Goal: Information Seeking & Learning: Learn about a topic

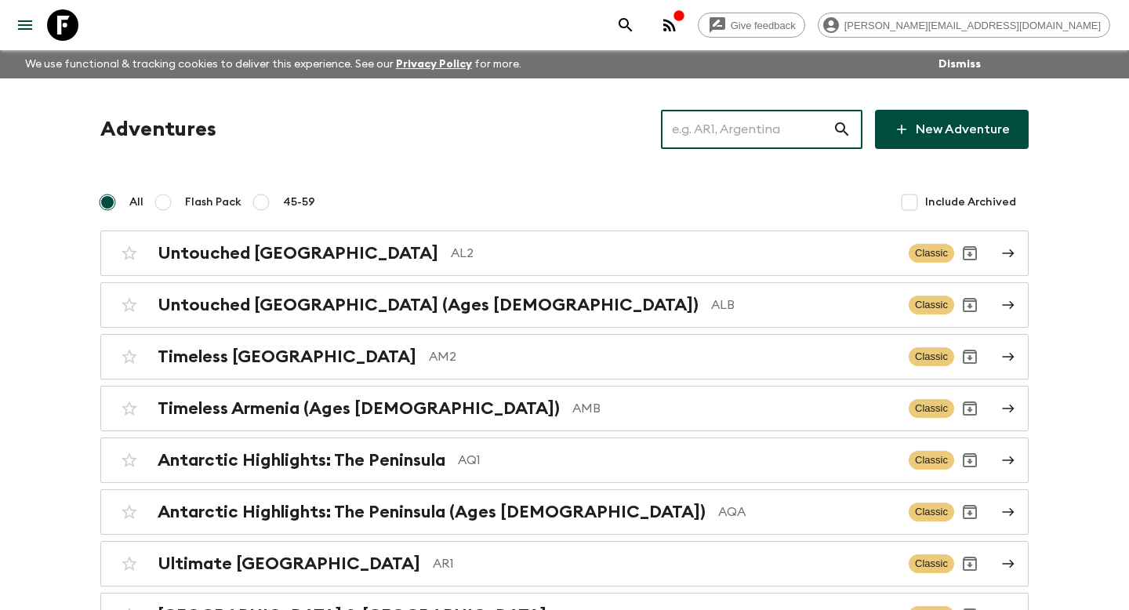
click at [782, 135] on input "text" at bounding box center [747, 129] width 172 height 44
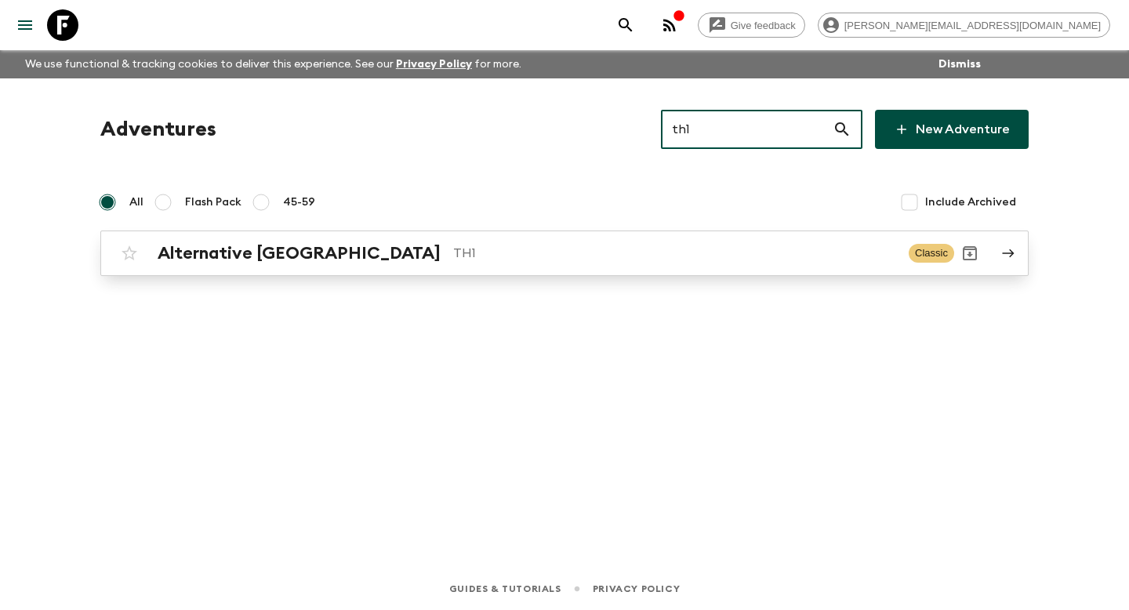
type input "th1"
click at [615, 236] on link "Alternative [GEOGRAPHIC_DATA] TH1 Classic" at bounding box center [564, 252] width 928 height 45
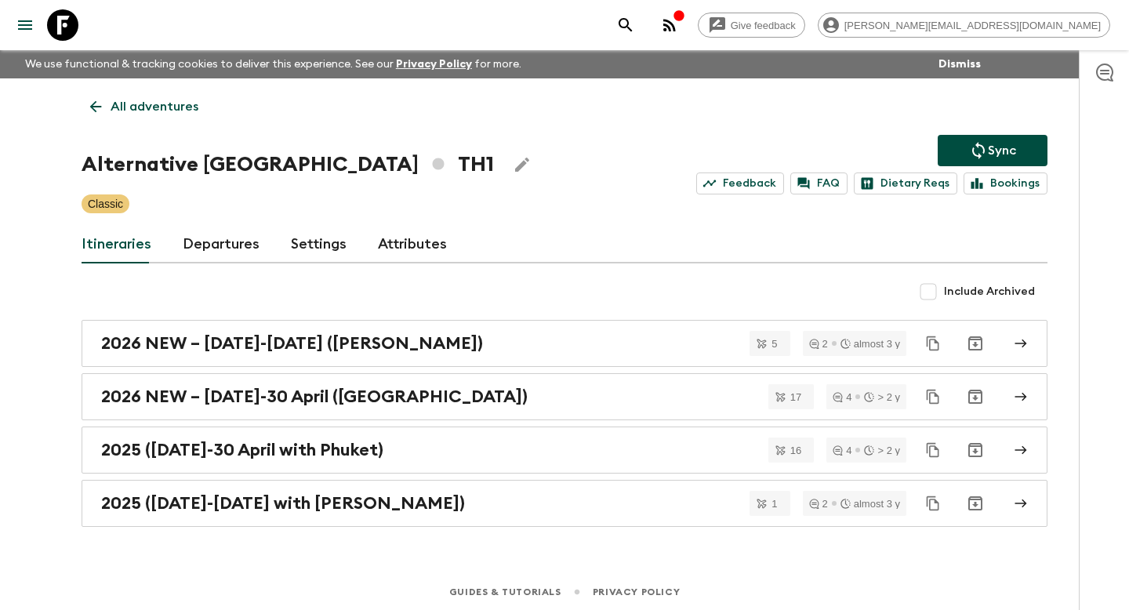
click at [244, 245] on link "Departures" at bounding box center [221, 245] width 77 height 38
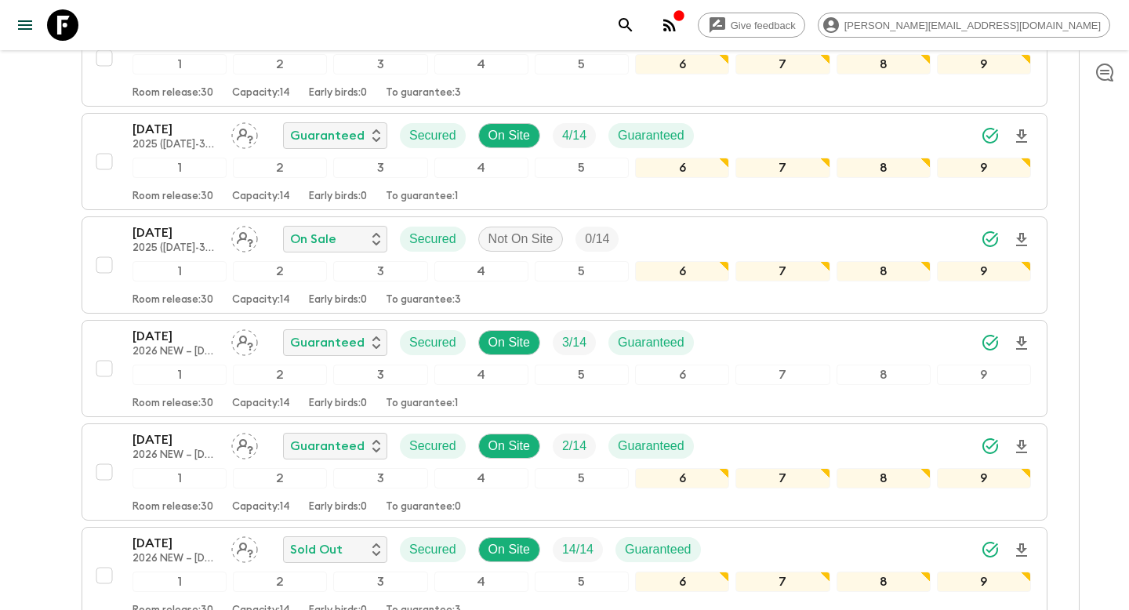
scroll to position [2250, 0]
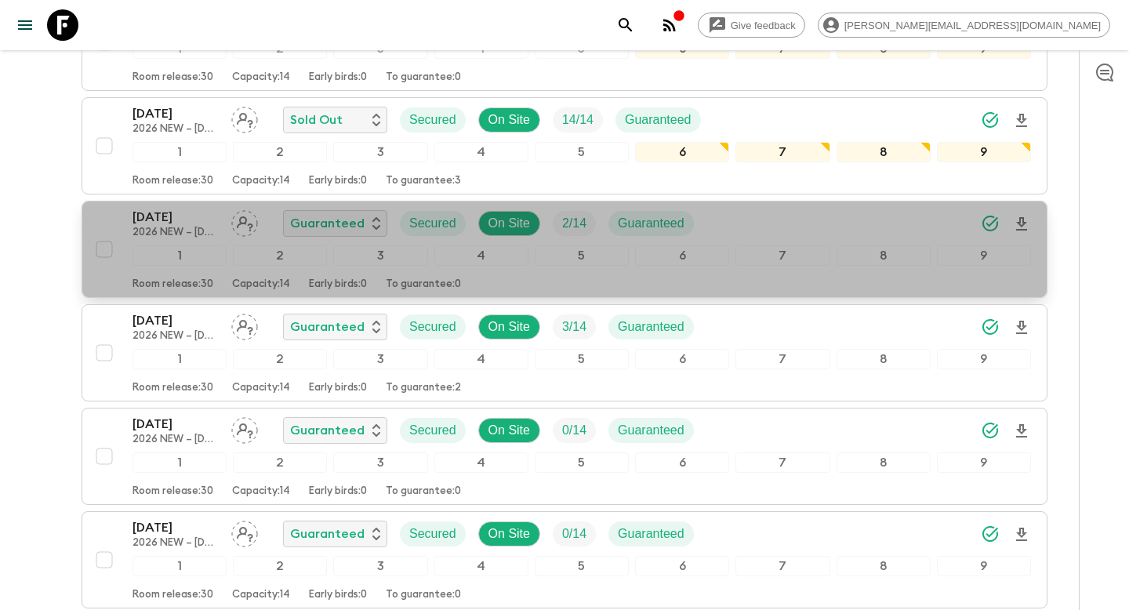
click at [197, 276] on div "Room release: 30 Capacity: 14 Early birds: 0 To guarantee: 0" at bounding box center [581, 281] width 898 height 19
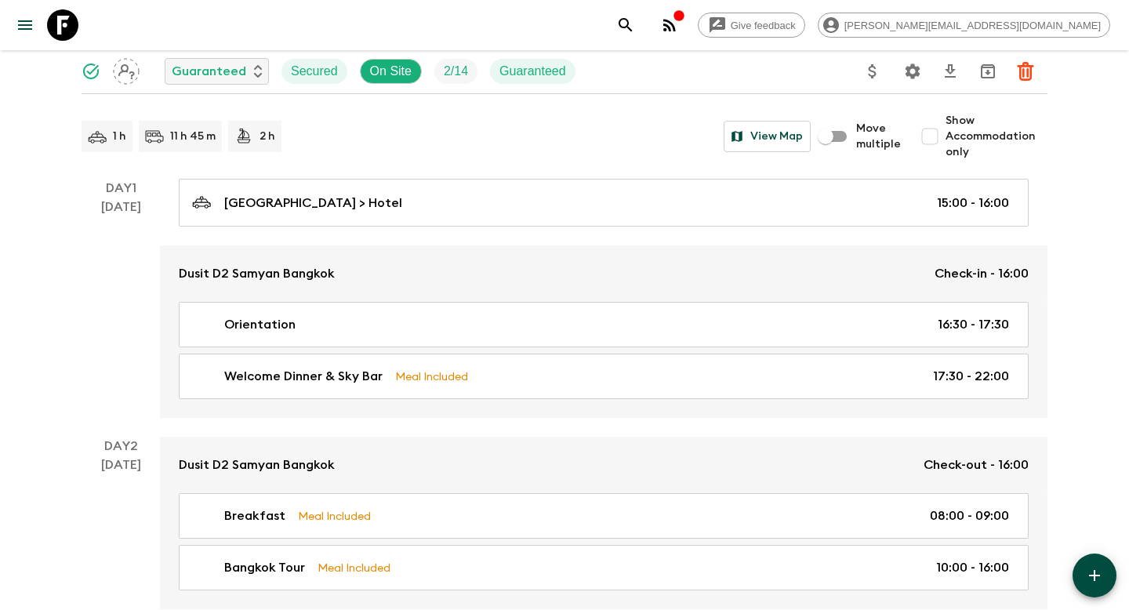
scroll to position [157, 0]
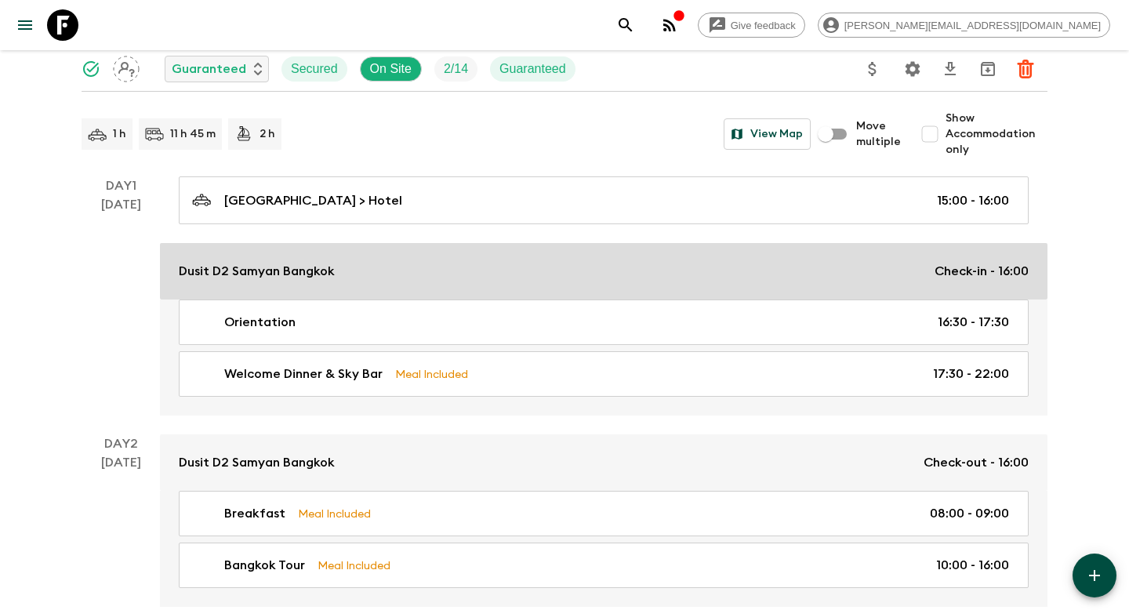
click at [287, 265] on p "Dusit D2 Samyan Bangkok" at bounding box center [257, 271] width 156 height 19
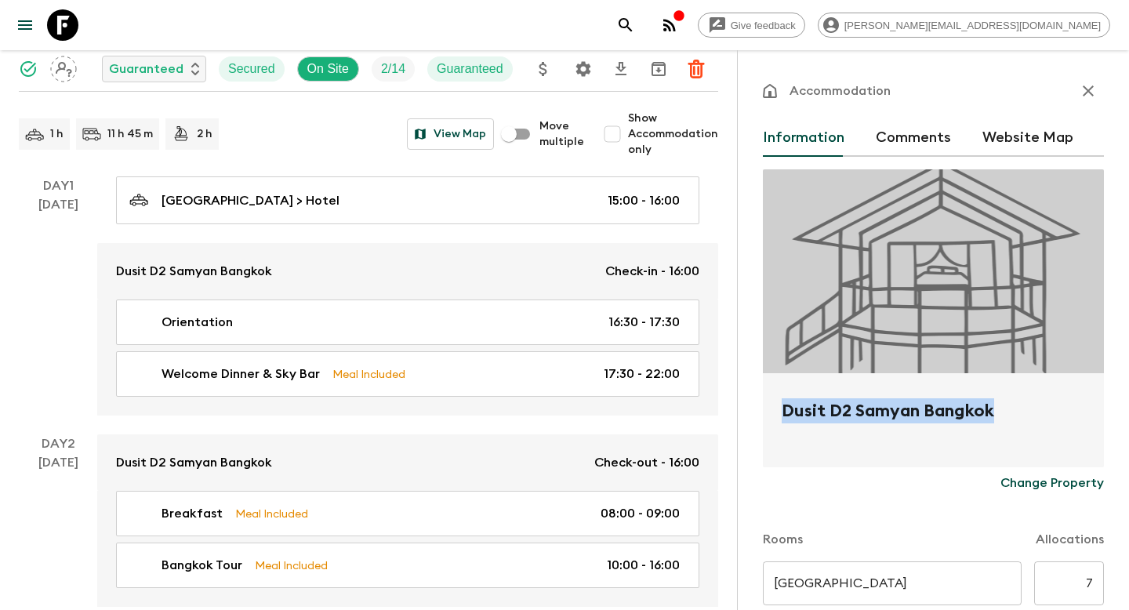
drag, startPoint x: 999, startPoint y: 416, endPoint x: 781, endPoint y: 414, distance: 218.7
click at [781, 415] on div "Dusit D2 Samyan Bangkok" at bounding box center [933, 420] width 341 height 94
copy h2 "Dusit D2 Samyan Bangkok"
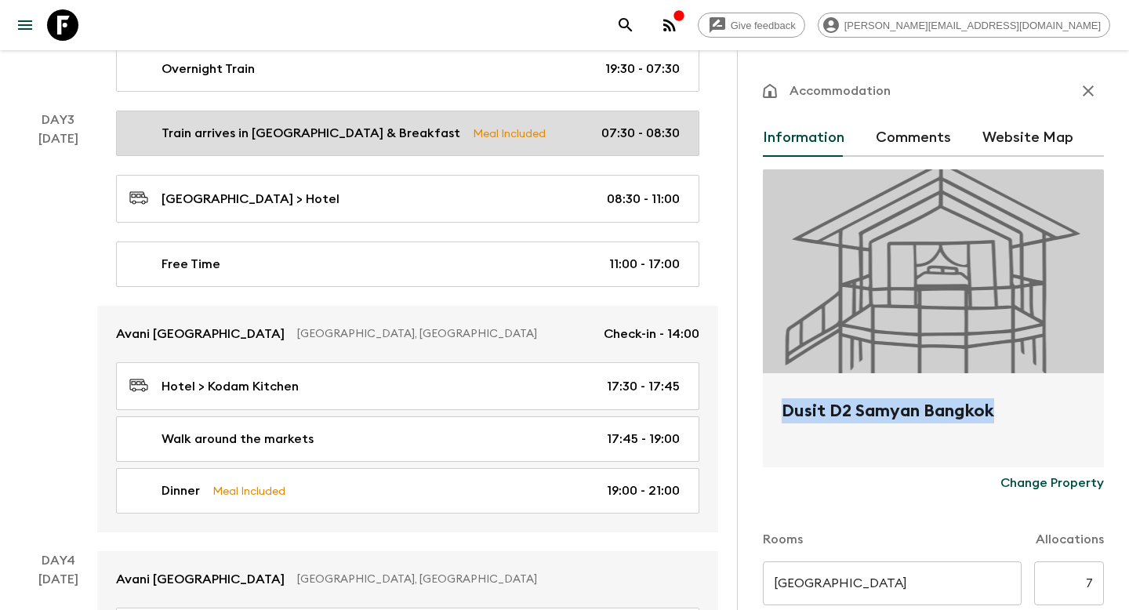
scroll to position [868, 0]
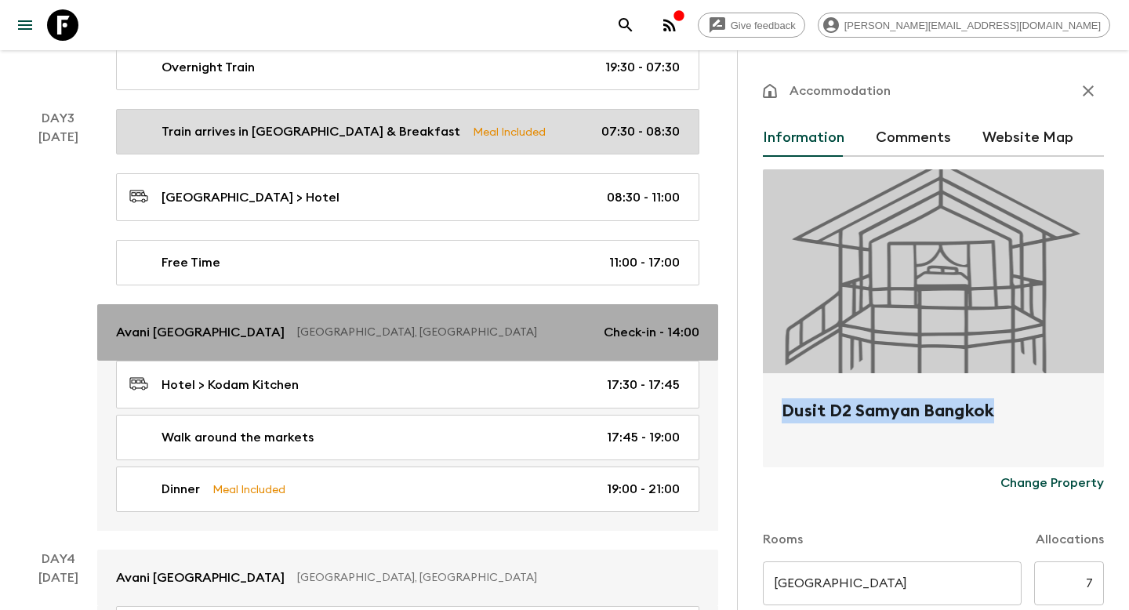
click at [385, 334] on p "[GEOGRAPHIC_DATA], [GEOGRAPHIC_DATA]" at bounding box center [444, 332] width 294 height 16
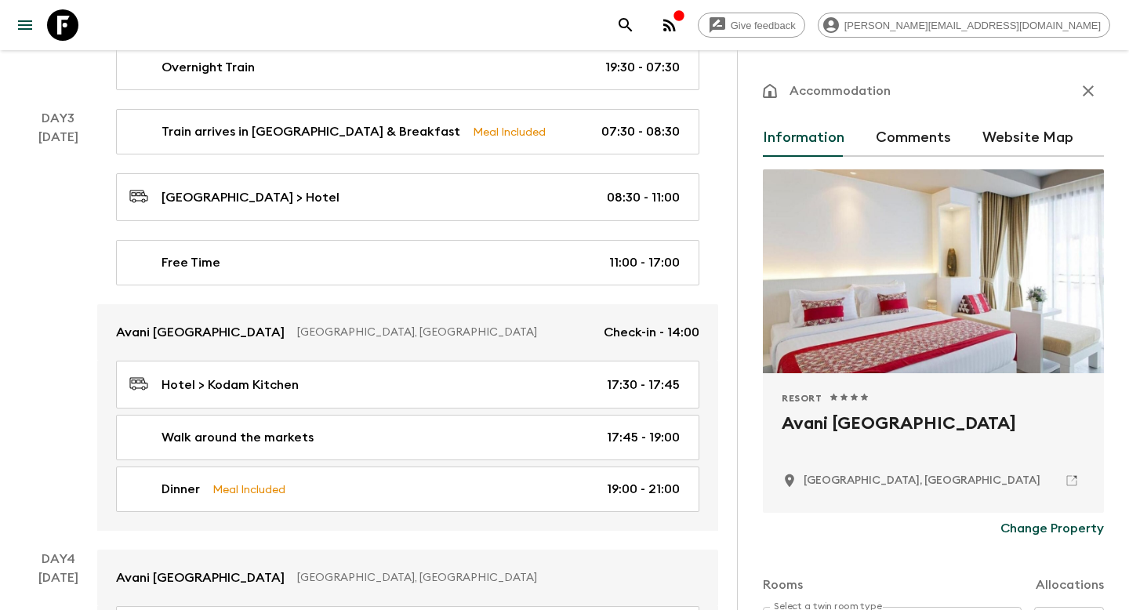
drag, startPoint x: 1053, startPoint y: 420, endPoint x: 777, endPoint y: 425, distance: 276.7
click at [777, 425] on div "Resort 1 Star 2 Stars 3 Stars 4 Stars 5 Stars Avani Ao Nang [PERSON_NAME][GEOGR…" at bounding box center [933, 443] width 341 height 140
copy h2 "Avani [GEOGRAPHIC_DATA]"
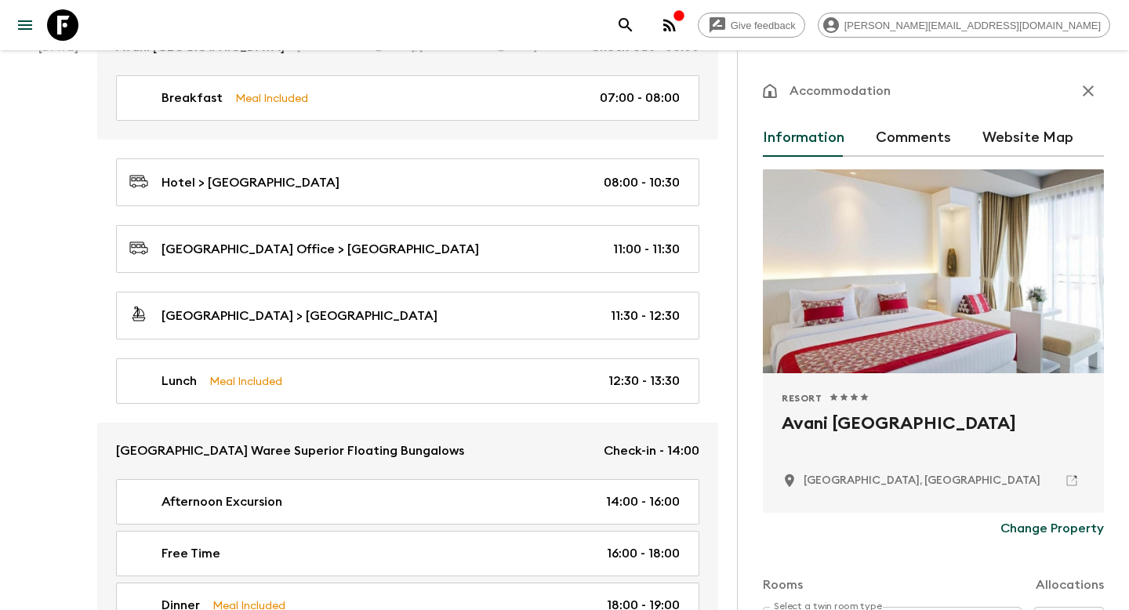
scroll to position [1698, 0]
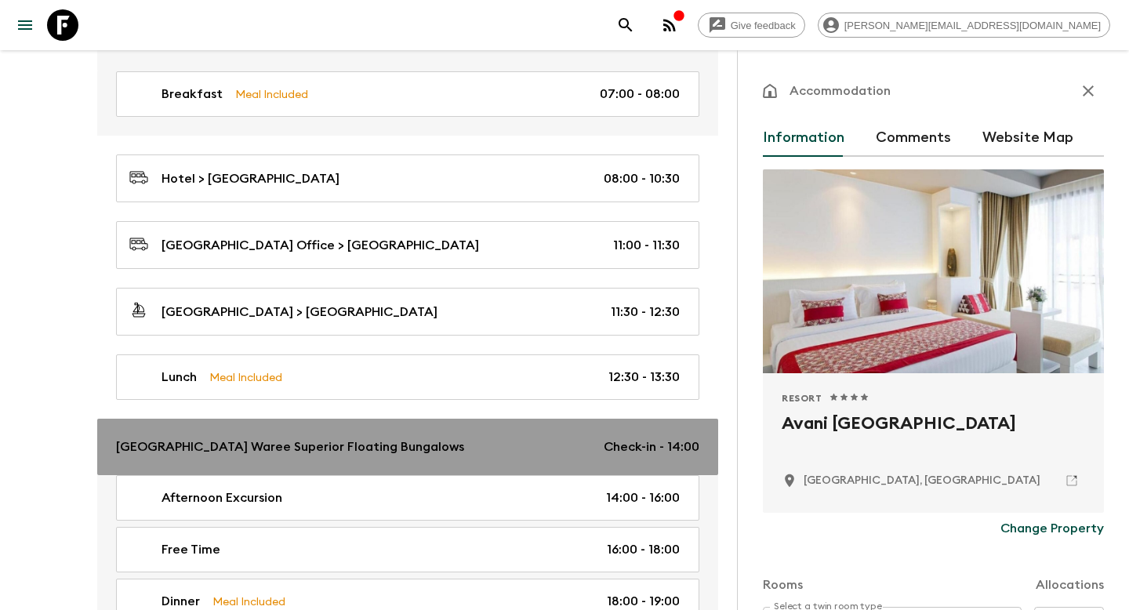
click at [452, 444] on p "[GEOGRAPHIC_DATA] Waree Superior Floating Bungalows" at bounding box center [290, 446] width 348 height 19
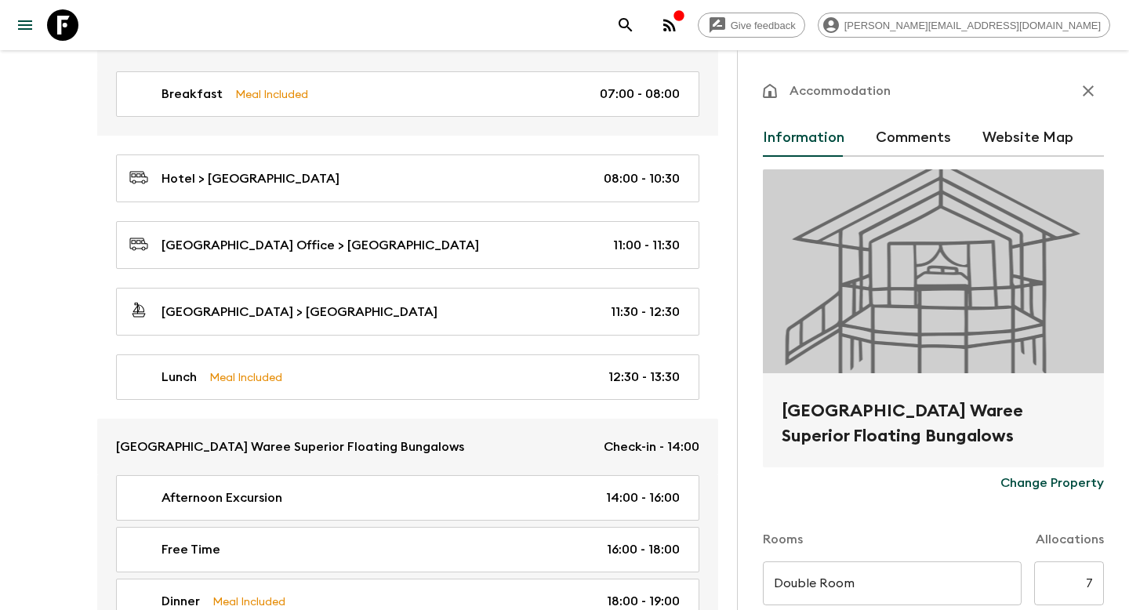
drag, startPoint x: 1020, startPoint y: 433, endPoint x: 775, endPoint y: 403, distance: 246.5
click at [775, 403] on div "[GEOGRAPHIC_DATA] Waree Superior Floating Bungalows" at bounding box center [933, 420] width 341 height 94
copy h2 "[GEOGRAPHIC_DATA] Waree Superior Floating Bungalows"
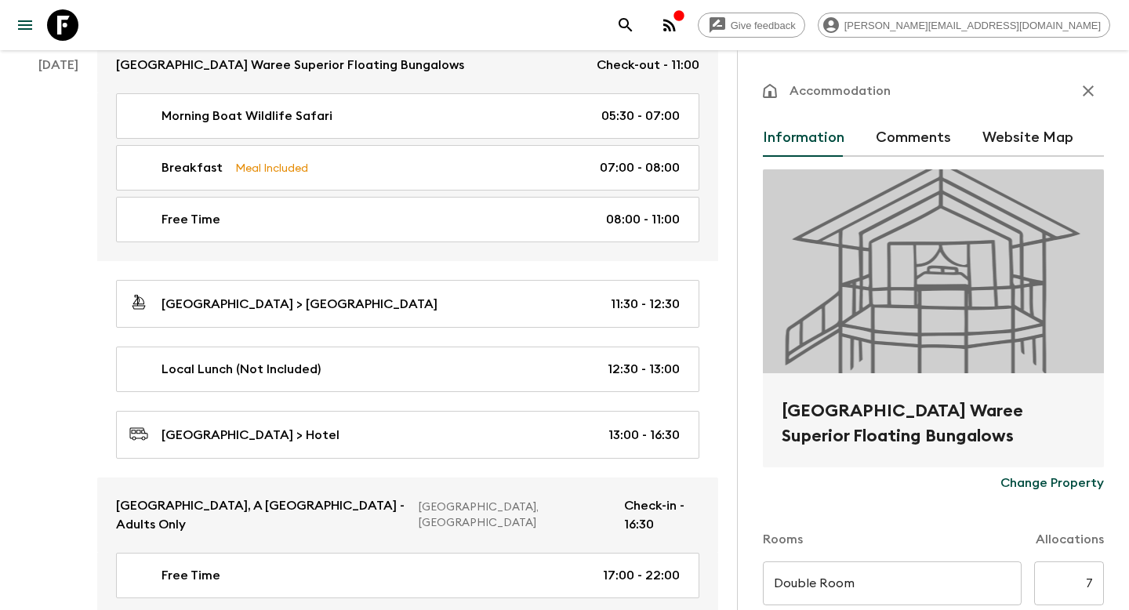
scroll to position [2349, 0]
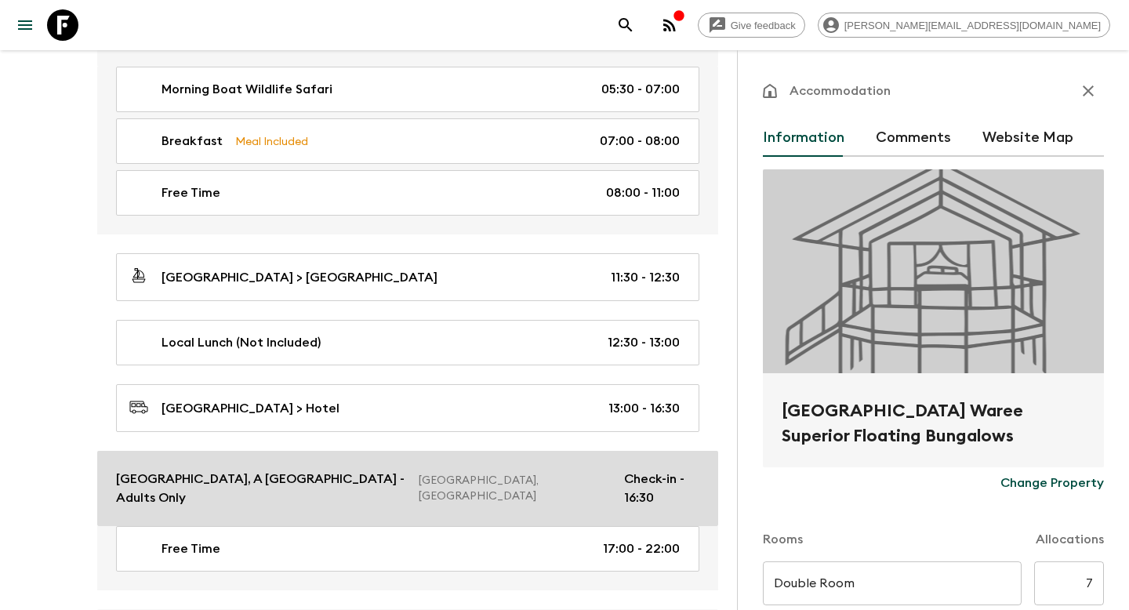
click at [461, 477] on p "[GEOGRAPHIC_DATA], [GEOGRAPHIC_DATA]" at bounding box center [515, 488] width 193 height 31
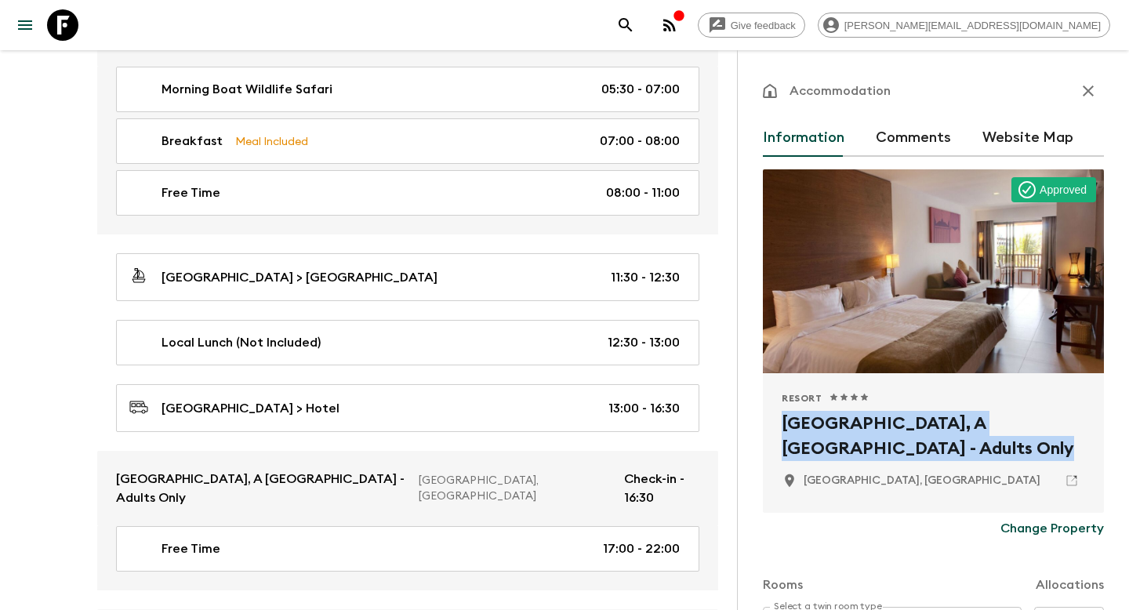
drag, startPoint x: 946, startPoint y: 451, endPoint x: 777, endPoint y: 419, distance: 172.3
click at [777, 419] on div "Resort 1 Star 2 Stars 3 Stars 4 Stars 5 Stars [GEOGRAPHIC_DATA], A [GEOGRAPHIC_…" at bounding box center [933, 443] width 341 height 140
copy h2 "[GEOGRAPHIC_DATA], A [GEOGRAPHIC_DATA] - Adults Only"
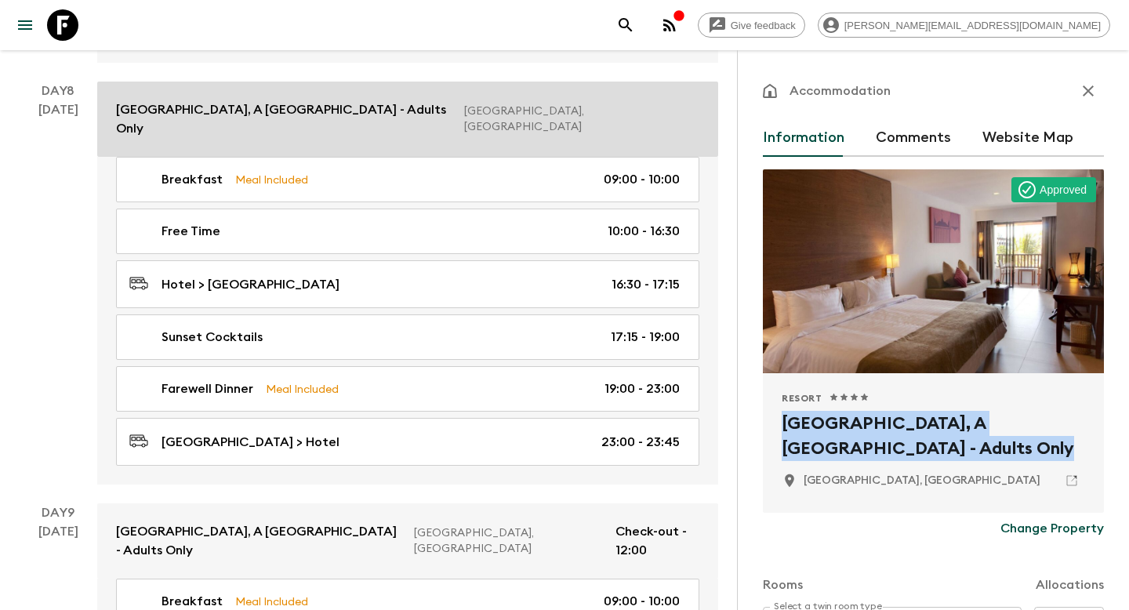
scroll to position [3118, 0]
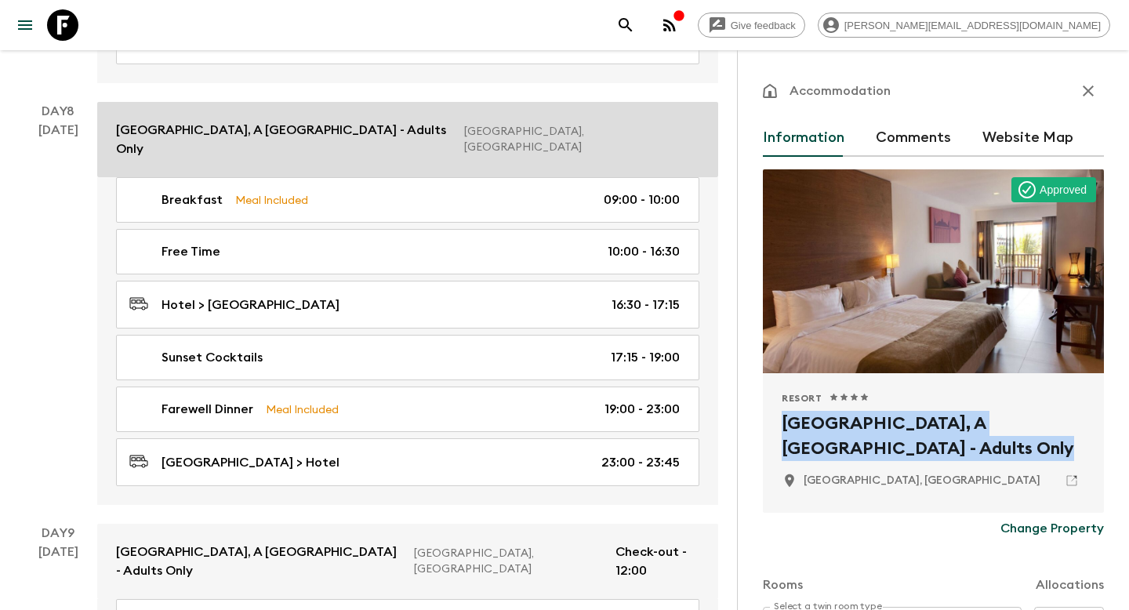
click at [585, 111] on link "[GEOGRAPHIC_DATA], A [GEOGRAPHIC_DATA] - Adults Only [GEOGRAPHIC_DATA], [GEOGRA…" at bounding box center [407, 139] width 621 height 75
